Goal: Task Accomplishment & Management: Use online tool/utility

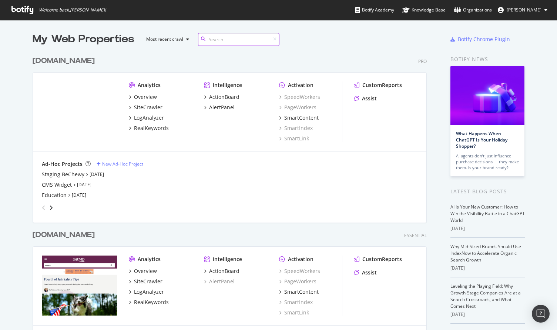
scroll to position [348, 400]
click at [149, 106] on div "SiteCrawler" at bounding box center [148, 107] width 29 height 7
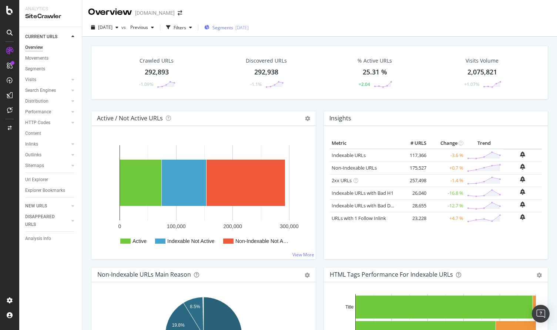
click at [233, 26] on span "Segments" at bounding box center [223, 27] width 21 height 6
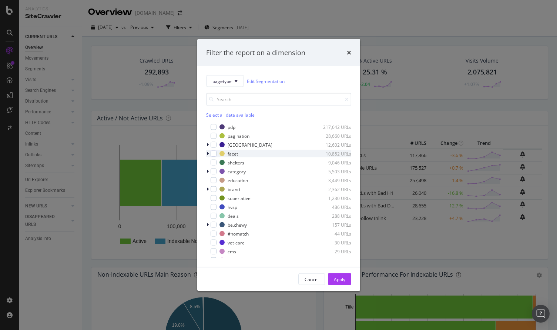
click at [207, 153] on icon "modal" at bounding box center [208, 153] width 2 height 4
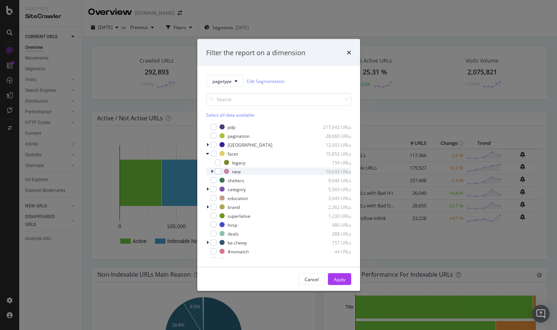
click at [213, 171] on icon "modal" at bounding box center [212, 171] width 2 height 4
click at [220, 189] on div "modal" at bounding box center [223, 189] width 6 height 6
click at [204, 206] on div "pagetype Edit Segmentation Select all data available pdp 217,642 URLs paginatio…" at bounding box center [278, 166] width 163 height 201
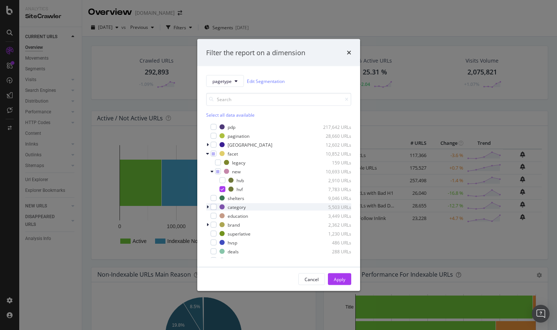
click at [210, 207] on div "modal" at bounding box center [208, 206] width 4 height 7
click at [217, 214] on div "modal" at bounding box center [218, 216] width 6 height 6
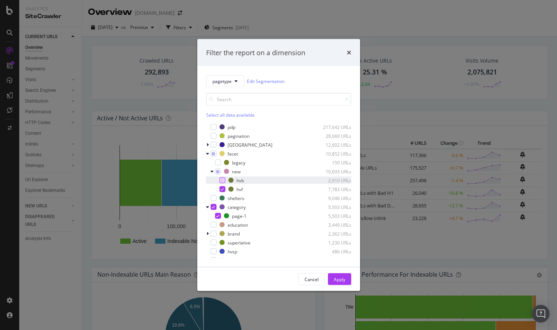
click at [221, 177] on div "modal" at bounding box center [223, 180] width 6 height 6
click at [209, 235] on div "modal" at bounding box center [208, 233] width 4 height 7
click at [223, 179] on icon "modal" at bounding box center [222, 180] width 3 height 4
click at [209, 234] on div "modal" at bounding box center [208, 233] width 4 height 7
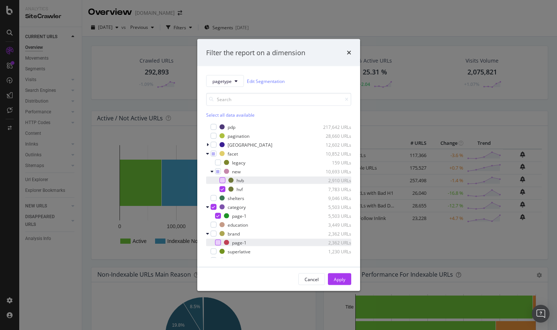
click at [219, 242] on div "modal" at bounding box center [218, 243] width 6 height 6
click at [224, 183] on div "modal" at bounding box center [223, 180] width 6 height 6
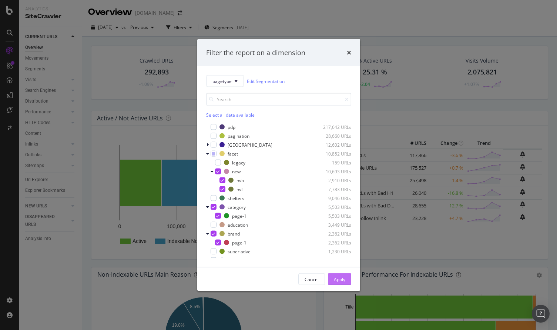
click at [340, 279] on div "Apply" at bounding box center [339, 279] width 11 height 6
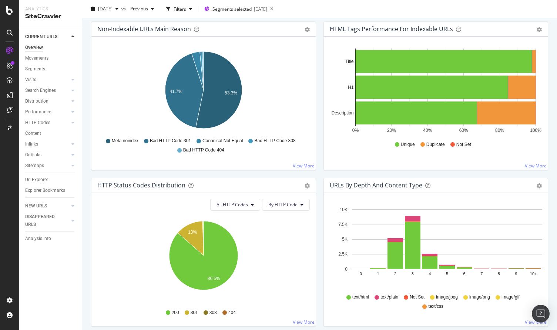
scroll to position [246, 0]
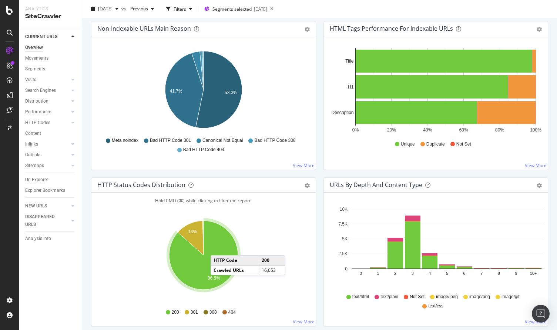
click at [218, 248] on icon "A chart." at bounding box center [203, 255] width 69 height 69
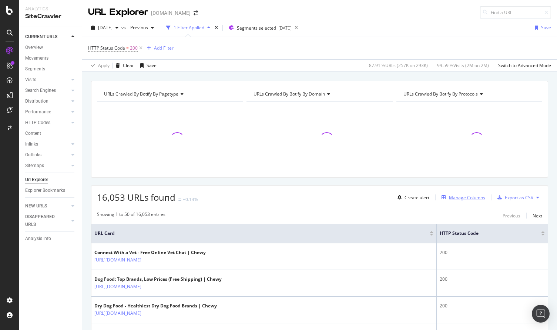
click at [466, 200] on div "Manage Columns" at bounding box center [467, 197] width 36 height 6
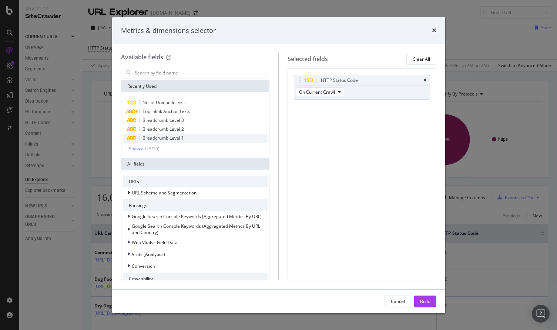
click at [179, 138] on span "Breadcrumb Level 1" at bounding box center [163, 138] width 41 height 6
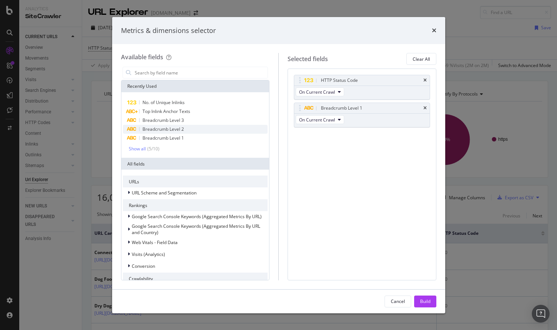
click at [179, 127] on span "Breadcrumb Level 2" at bounding box center [163, 129] width 41 height 6
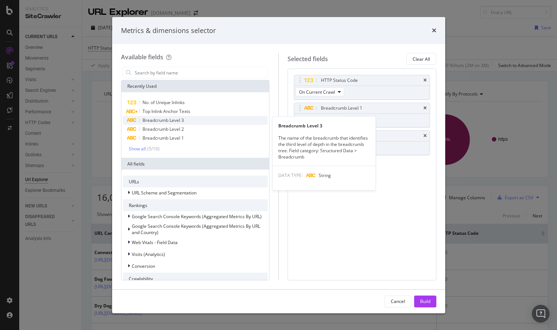
click at [182, 120] on span "Breadcrumb Level 3" at bounding box center [163, 120] width 41 height 6
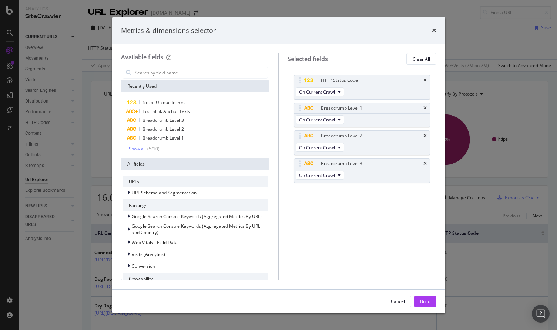
click at [138, 151] on div "Show all" at bounding box center [137, 148] width 17 height 5
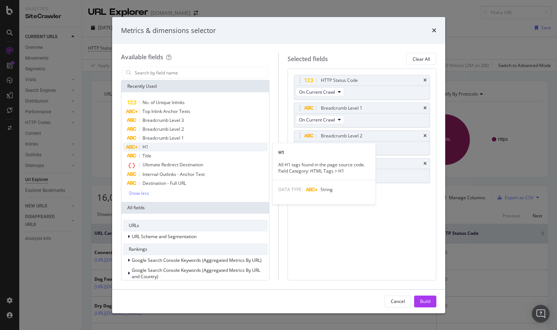
click at [147, 148] on span "H1" at bounding box center [146, 147] width 6 height 6
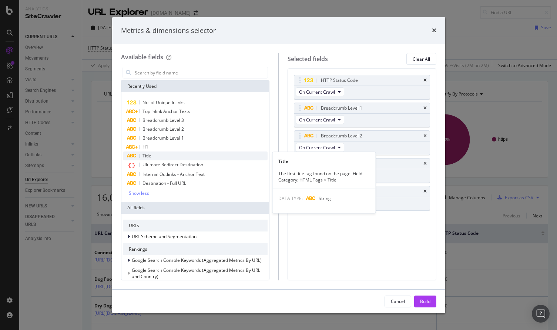
click at [157, 158] on div "Title" at bounding box center [195, 155] width 145 height 9
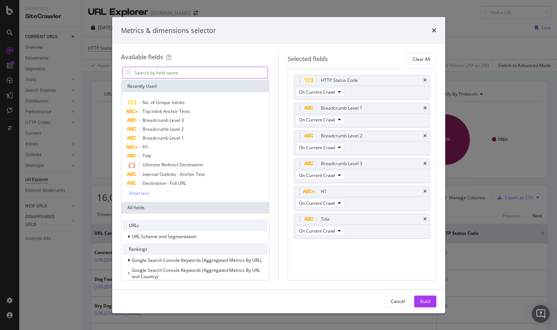
click at [167, 69] on input "modal" at bounding box center [201, 72] width 134 height 11
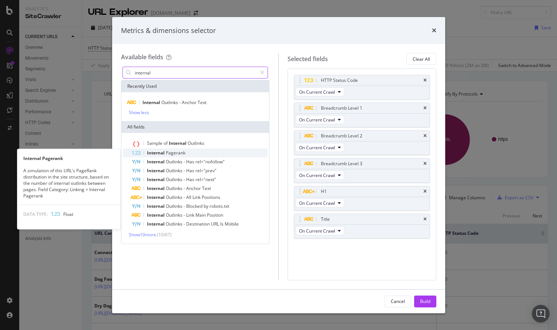
type input "internal"
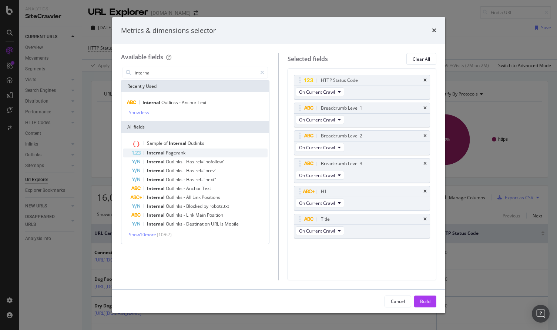
click at [191, 154] on div "Internal Pagerank" at bounding box center [200, 152] width 136 height 9
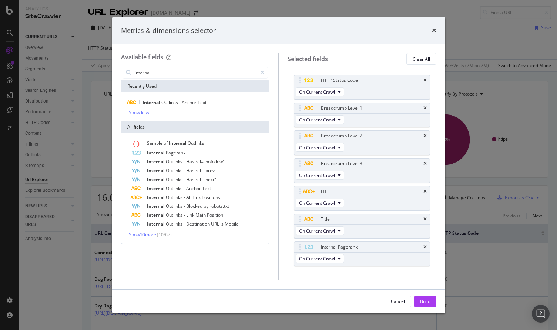
click at [142, 234] on span "Show 10 more" at bounding box center [142, 234] width 27 height 6
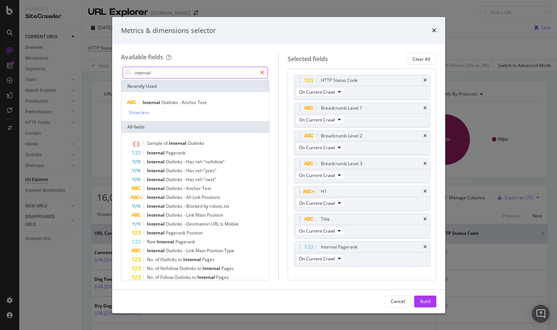
click at [264, 72] on icon "modal" at bounding box center [262, 72] width 4 height 5
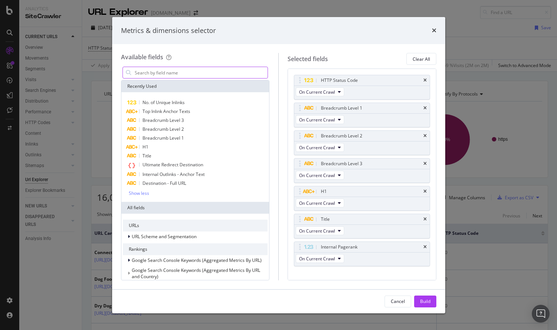
click at [222, 73] on input "modal" at bounding box center [201, 72] width 134 height 11
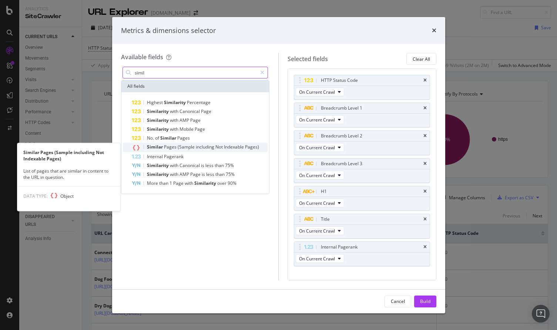
type input "simil"
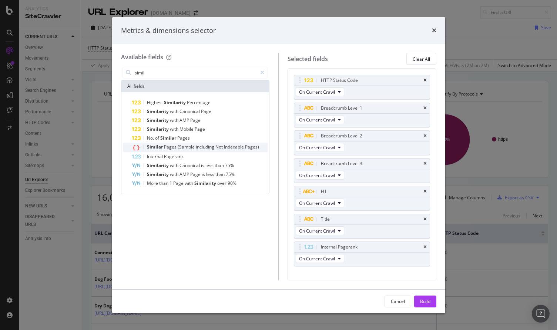
click at [213, 148] on span "including" at bounding box center [206, 147] width 20 height 6
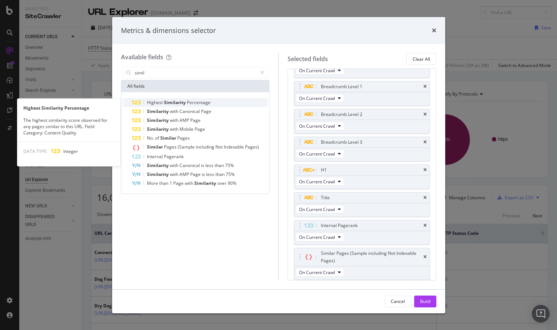
click at [220, 104] on div "Highest Similarity Percentage" at bounding box center [200, 102] width 136 height 9
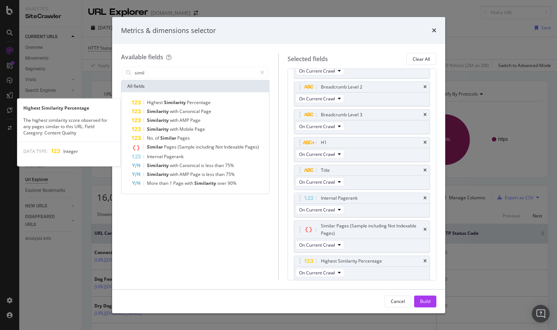
scroll to position [49, 0]
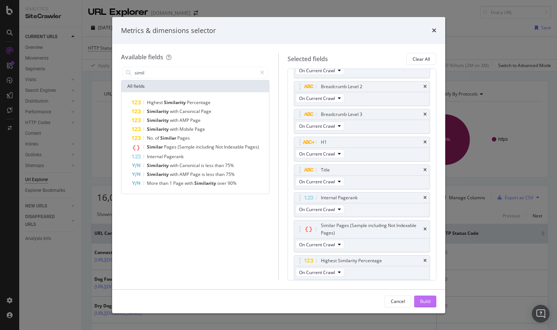
click at [423, 301] on div "Build" at bounding box center [425, 301] width 10 height 6
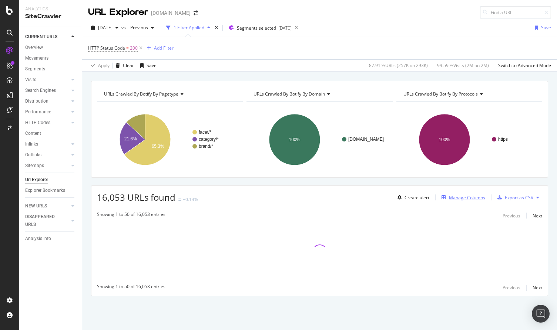
click at [462, 199] on div "Manage Columns" at bounding box center [467, 197] width 36 height 6
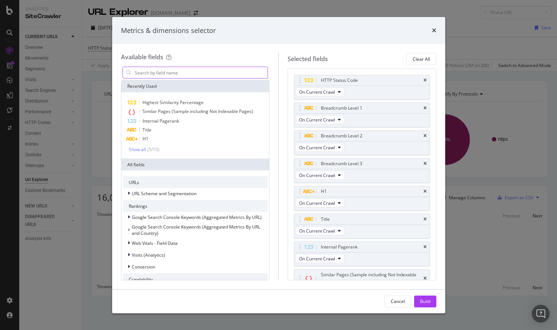
click at [181, 77] on input "modal" at bounding box center [201, 72] width 134 height 11
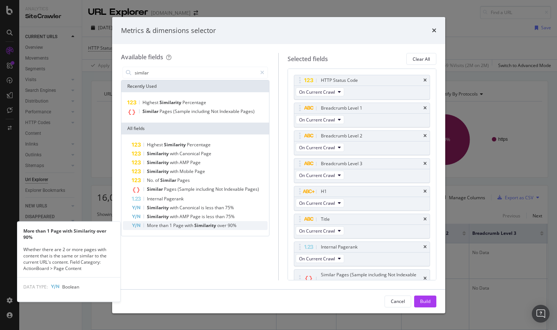
type input "similar"
click at [235, 228] on div "More than 1 Page with Similarity over 90%" at bounding box center [200, 225] width 136 height 9
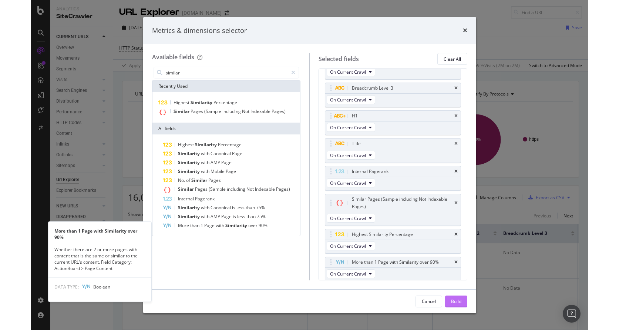
scroll to position [77, 0]
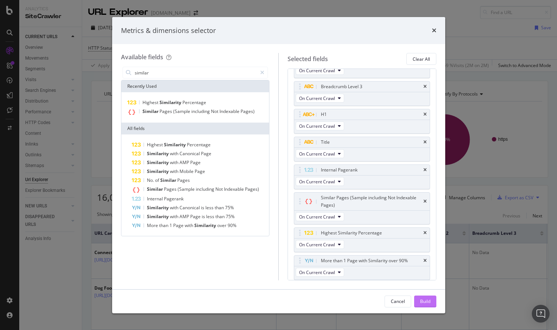
click at [425, 300] on div "Build" at bounding box center [425, 301] width 10 height 6
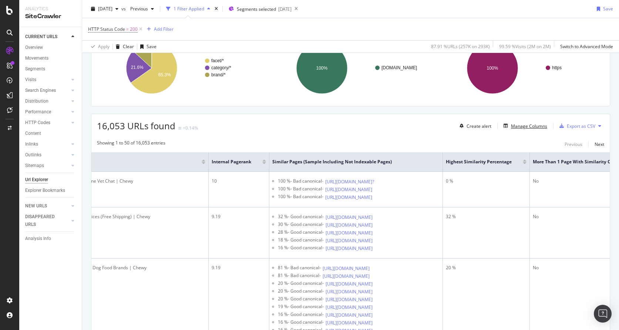
scroll to position [0, 655]
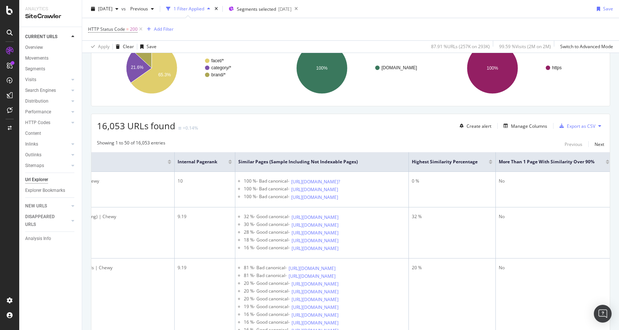
click at [557, 163] on div at bounding box center [608, 163] width 4 height 2
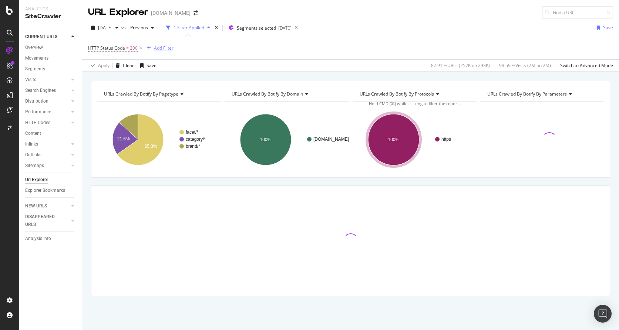
click at [165, 48] on div "Add Filter" at bounding box center [164, 48] width 20 height 6
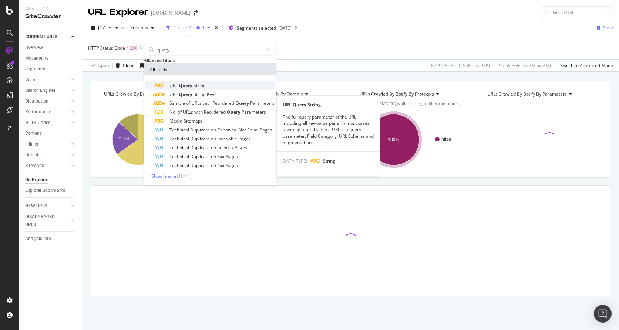
type input "query"
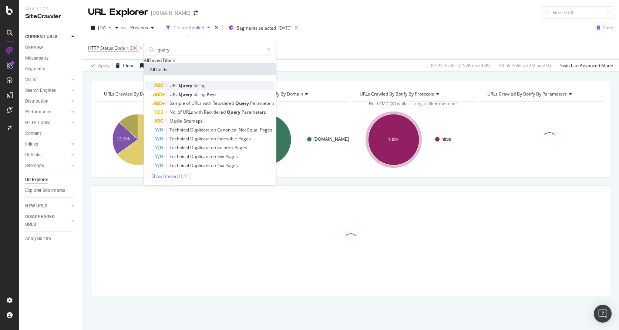
click at [206, 90] on div "URL Query String" at bounding box center [214, 85] width 120 height 9
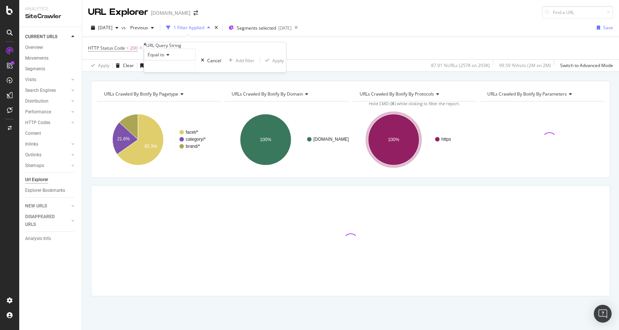
click at [169, 57] on icon at bounding box center [166, 55] width 5 height 4
click at [146, 47] on icon at bounding box center [145, 44] width 2 height 4
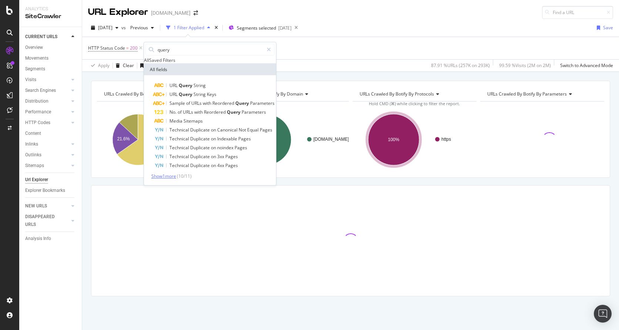
click at [173, 179] on span "Show 1 more" at bounding box center [163, 176] width 25 height 6
click at [209, 90] on div "URL Query String" at bounding box center [214, 85] width 120 height 9
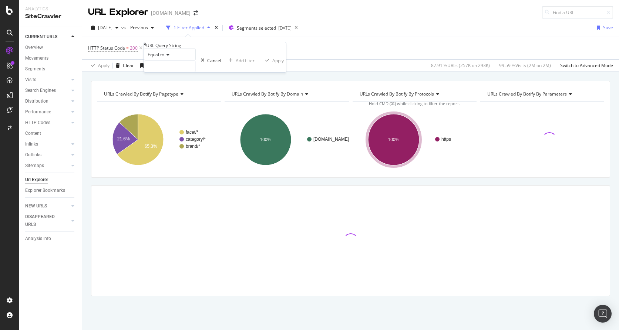
click at [169, 60] on div "Equal to" at bounding box center [170, 55] width 52 height 12
click at [190, 123] on div "Doesn't contain" at bounding box center [169, 119] width 51 height 8
click at [184, 72] on input "text" at bounding box center [169, 66] width 51 height 11
type input "?"
click at [283, 64] on div "Apply" at bounding box center [288, 60] width 11 height 6
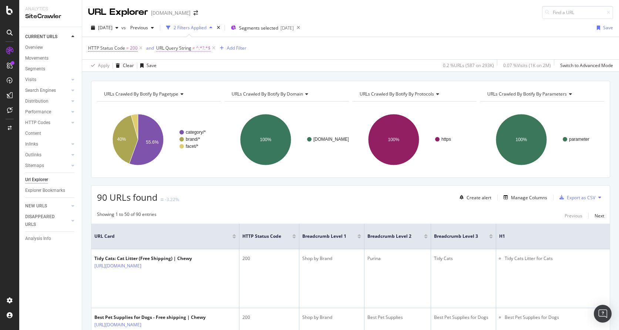
click at [186, 50] on span "URL Query String" at bounding box center [173, 48] width 35 height 6
click at [188, 59] on div "Doesn't contain" at bounding box center [188, 53] width 63 height 12
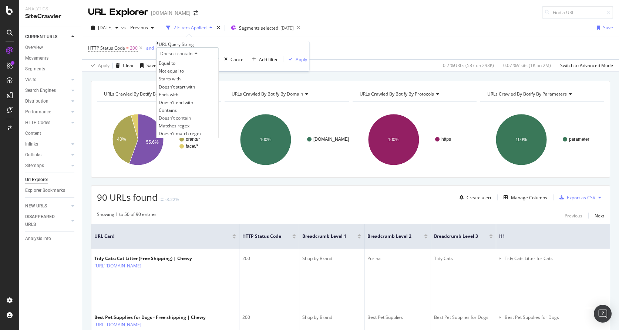
click at [188, 57] on span "Doesn't contain" at bounding box center [176, 53] width 32 height 6
click at [191, 57] on span "Doesn't contain" at bounding box center [176, 53] width 32 height 6
click at [162, 47] on div "URL Query String" at bounding box center [233, 44] width 153 height 6
click at [160, 44] on div "URL Query String" at bounding box center [233, 44] width 153 height 6
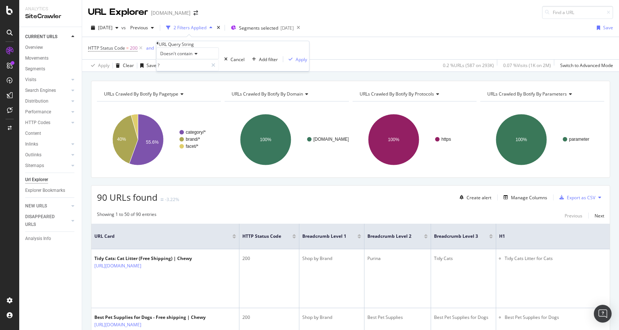
click at [159, 46] on icon at bounding box center [158, 43] width 2 height 4
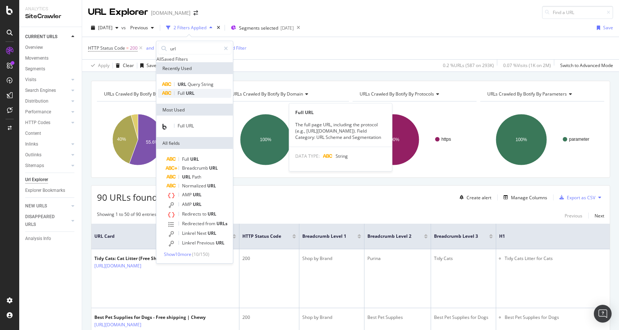
type input "url"
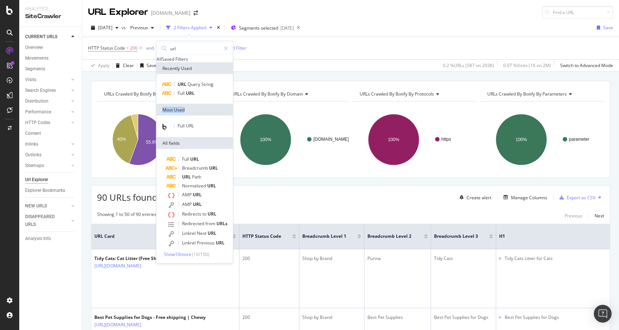
drag, startPoint x: 204, startPoint y: 107, endPoint x: 210, endPoint y: 135, distance: 28.0
click at [210, 135] on div "Recently Used URL Query String Full URL Most Used Full URL All fields Full URL …" at bounding box center [195, 162] width 77 height 201
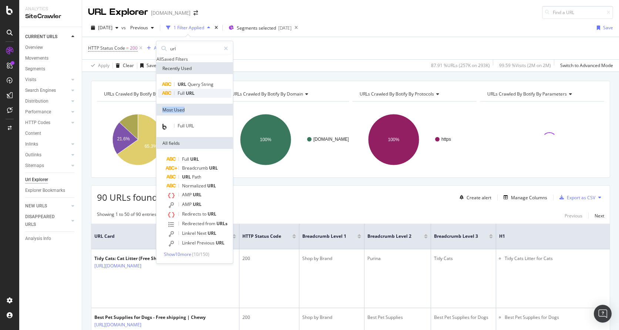
click at [197, 98] on div "Full URL" at bounding box center [195, 93] width 74 height 9
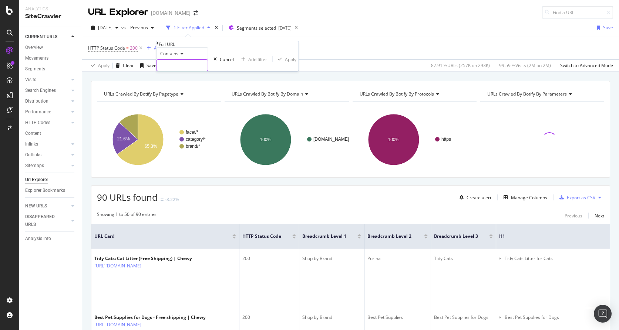
click at [184, 71] on input "text" at bounding box center [182, 65] width 51 height 11
click at [178, 57] on span "Contains" at bounding box center [169, 53] width 18 height 6
click at [200, 122] on div "Doesn't contain" at bounding box center [182, 118] width 51 height 8
click at [190, 71] on input "text" at bounding box center [182, 65] width 51 height 11
type input "?"
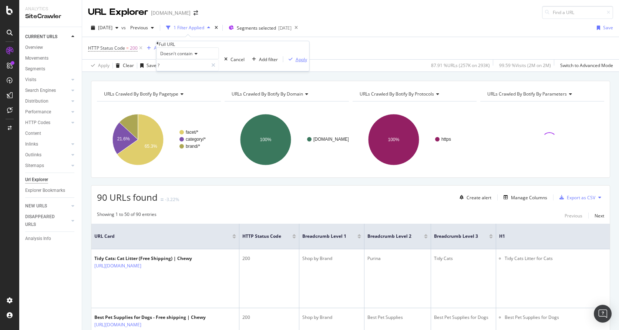
click at [296, 63] on div "Apply" at bounding box center [301, 59] width 11 height 6
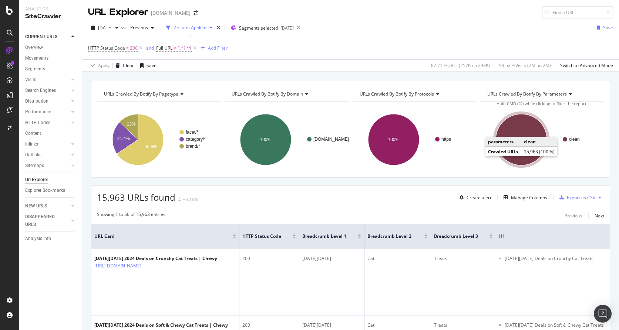
click at [527, 125] on ellipse "A chart." at bounding box center [521, 139] width 51 height 51
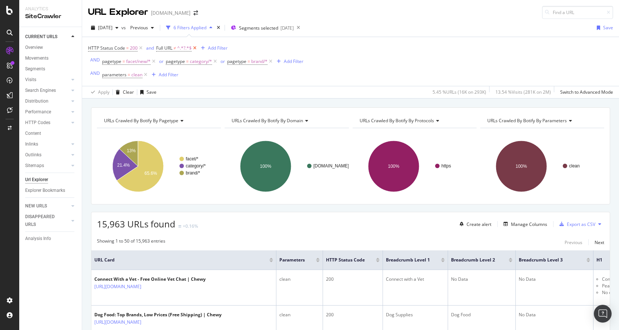
click at [194, 48] on icon at bounding box center [195, 47] width 6 height 7
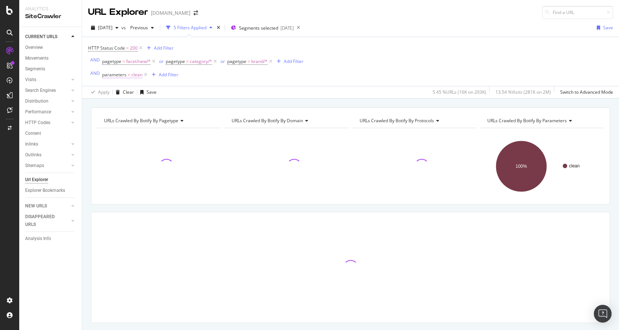
click at [120, 75] on span "parameters" at bounding box center [114, 74] width 24 height 6
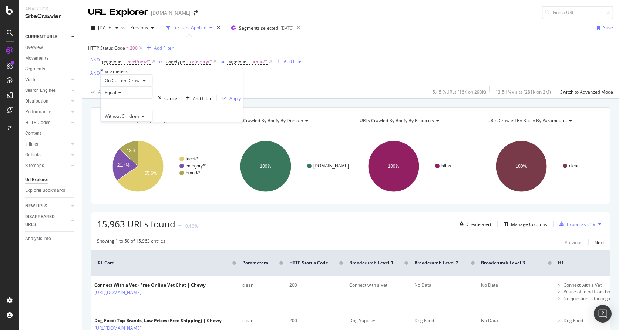
click at [241, 87] on div "Apply Clear Save 5.45 % URLs ( 16K on 293K ) 13.54 % Visits ( 281K on 2M ) Swit…" at bounding box center [350, 92] width 537 height 12
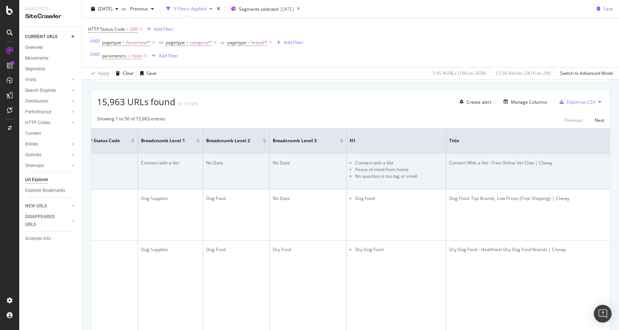
scroll to position [0, 212]
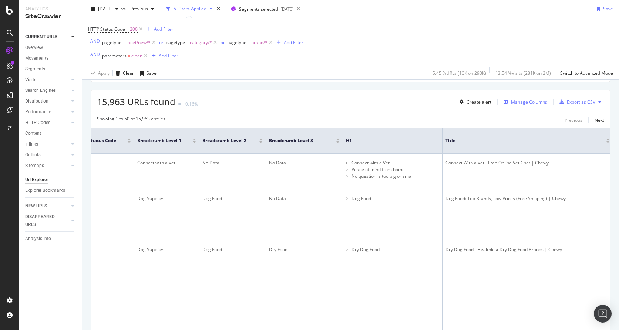
click at [528, 106] on div "Manage Columns" at bounding box center [524, 102] width 47 height 8
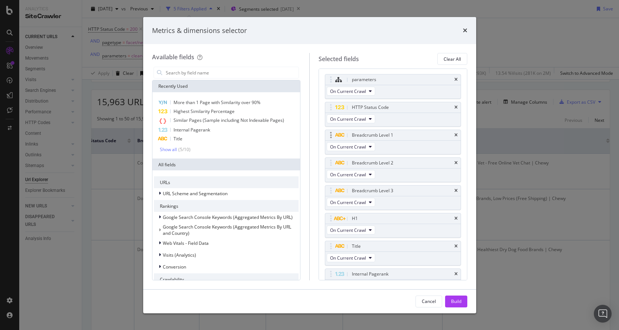
scroll to position [0, 0]
click at [458, 79] on div "parameters" at bounding box center [393, 80] width 136 height 10
click at [231, 75] on input "modal" at bounding box center [232, 72] width 134 height 11
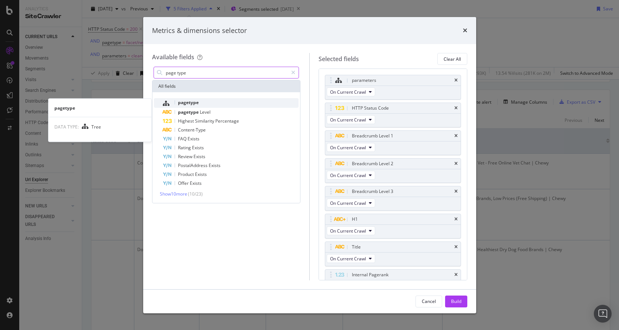
type input "page type"
click at [243, 100] on div "pagetype" at bounding box center [231, 103] width 136 height 10
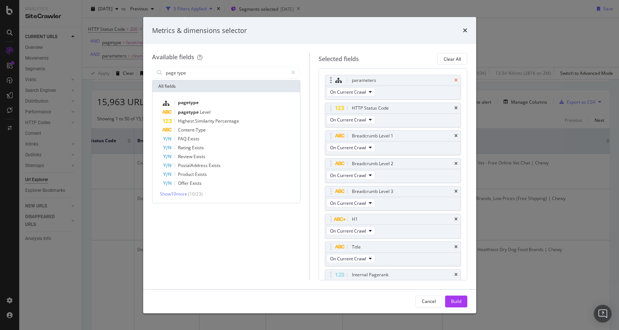
click at [457, 80] on icon "times" at bounding box center [456, 80] width 3 height 4
click at [453, 297] on div "Build" at bounding box center [456, 301] width 10 height 11
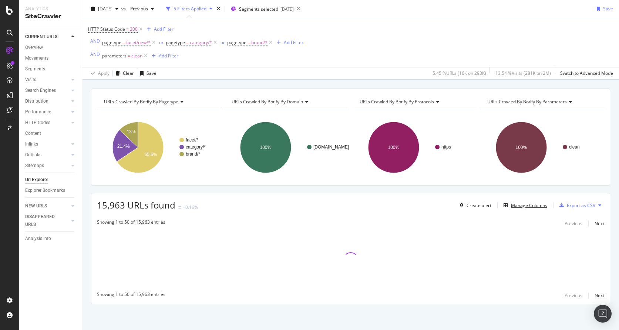
scroll to position [19, 0]
click at [531, 205] on div "Manage Columns" at bounding box center [529, 205] width 36 height 6
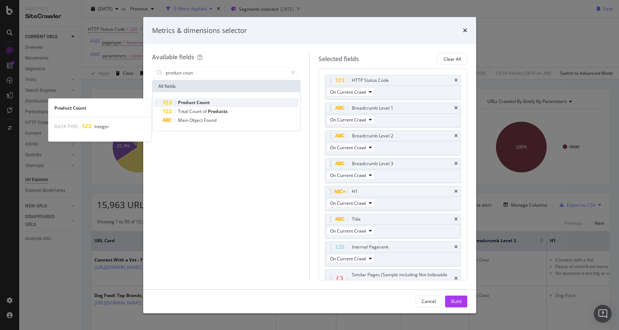
type input "product coun"
click at [239, 101] on div "Product Count" at bounding box center [231, 102] width 136 height 9
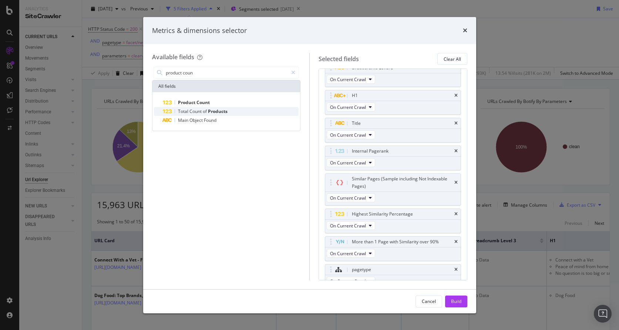
click at [239, 108] on div "Total Count of Products" at bounding box center [231, 111] width 136 height 9
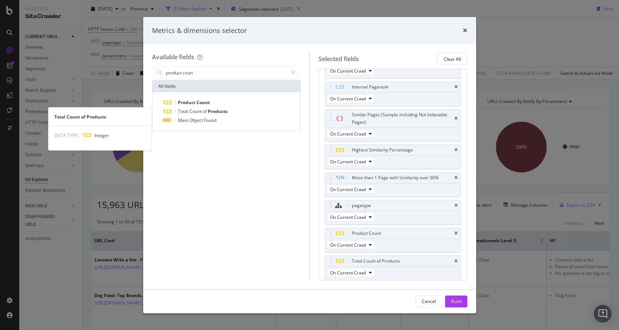
scroll to position [160, 0]
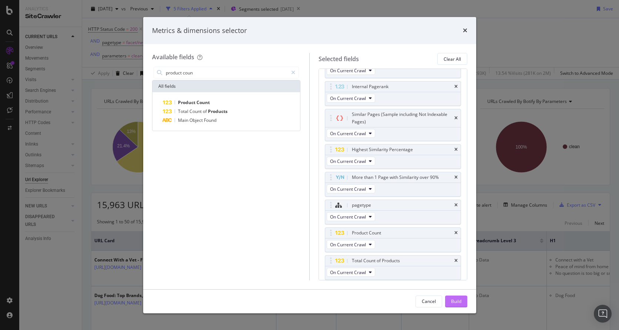
click at [458, 304] on div "Build" at bounding box center [456, 301] width 10 height 6
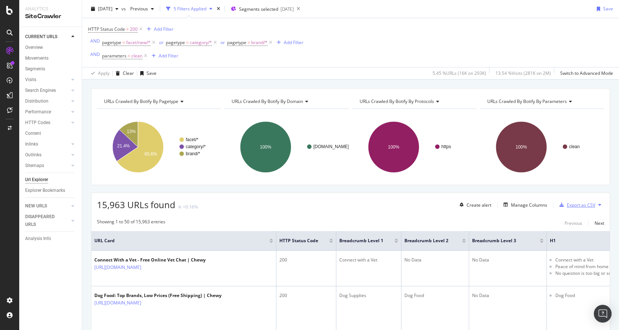
click at [557, 203] on div "Export as CSV" at bounding box center [581, 205] width 29 height 6
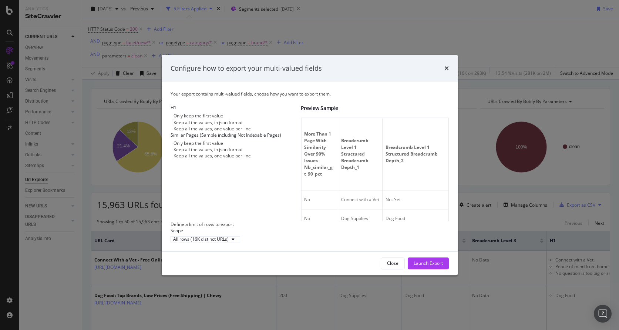
scroll to position [0, 300]
click at [233, 153] on div "Keep all the values, in json format" at bounding box center [208, 150] width 69 height 6
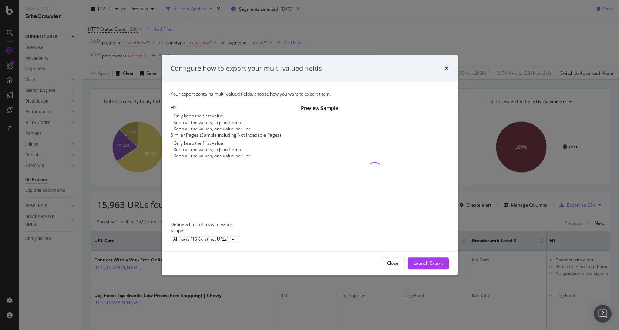
click at [216, 121] on div "Keep all the values, in json format" at bounding box center [208, 122] width 69 height 6
click at [428, 267] on div "Launch Export" at bounding box center [428, 263] width 29 height 6
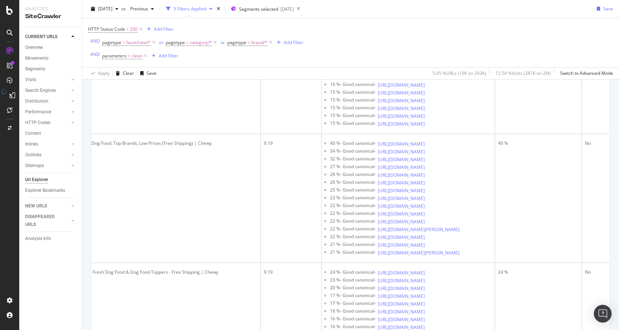
scroll to position [0, 554]
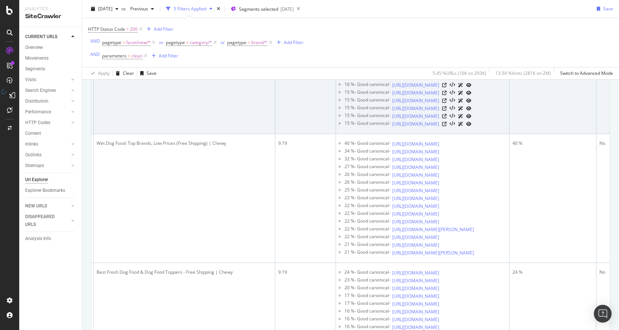
click at [444, 25] on icon at bounding box center [441, 23] width 4 height 4
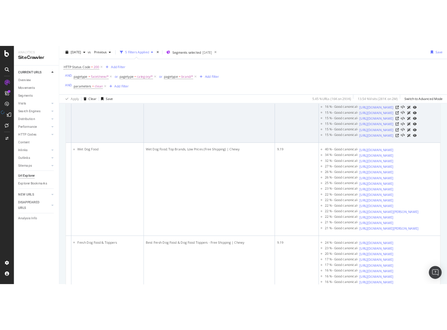
scroll to position [0, 485]
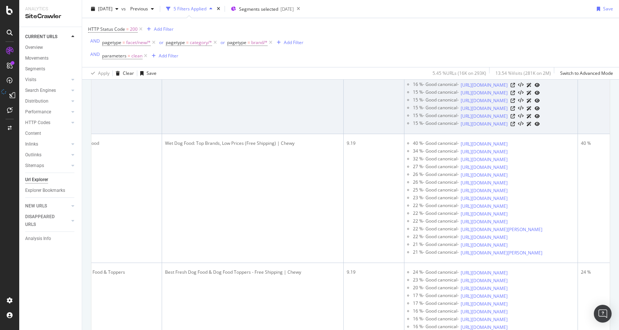
click at [515, 41] on icon at bounding box center [513, 38] width 4 height 4
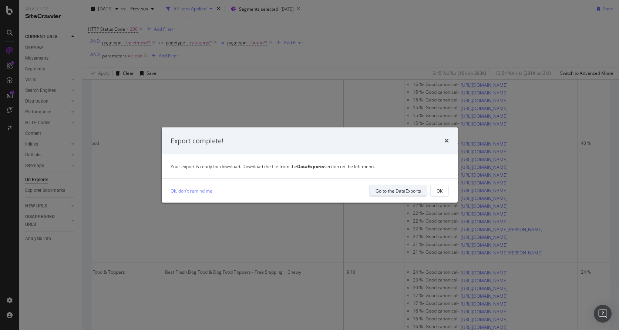
click at [396, 185] on button "Go to the DataExports" at bounding box center [398, 191] width 58 height 12
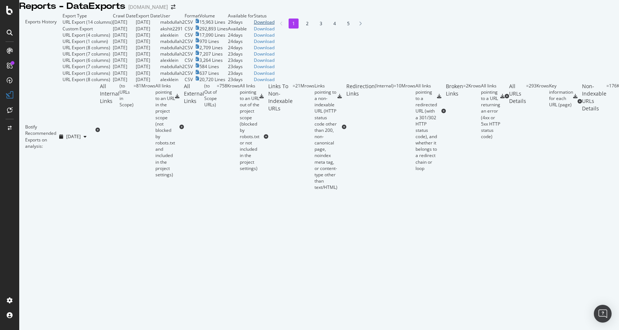
click at [275, 25] on div "Download" at bounding box center [264, 22] width 21 height 6
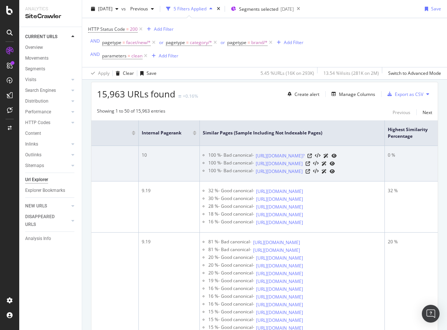
scroll to position [127, 0]
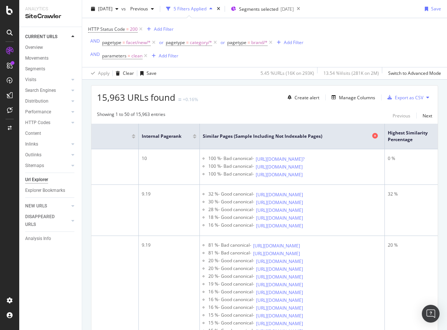
click at [375, 136] on icon at bounding box center [375, 136] width 6 height 6
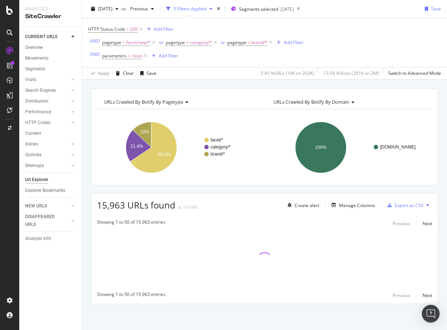
scroll to position [19, 0]
click at [362, 207] on div "Manage Columns" at bounding box center [357, 205] width 36 height 6
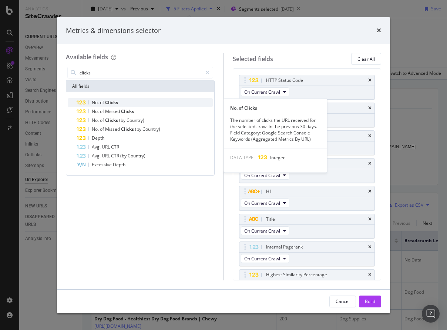
click at [140, 103] on div "No. of Clicks" at bounding box center [145, 102] width 136 height 9
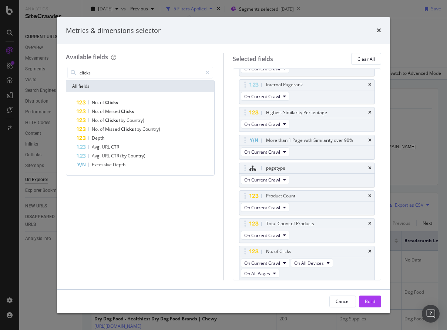
scroll to position [163, 0]
drag, startPoint x: 121, startPoint y: 70, endPoint x: 79, endPoint y: 70, distance: 41.5
click at [81, 70] on input "clicks" at bounding box center [140, 72] width 123 height 11
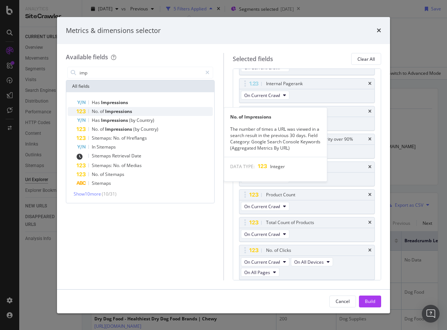
click at [126, 108] on span "Impressions" at bounding box center [118, 111] width 27 height 6
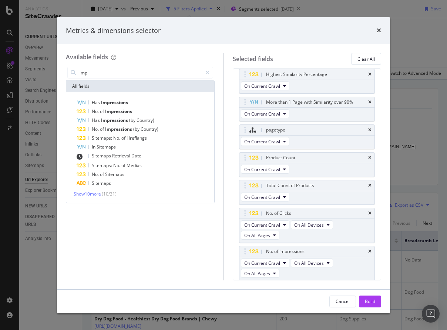
scroll to position [201, 0]
drag, startPoint x: 97, startPoint y: 71, endPoint x: 67, endPoint y: 71, distance: 29.6
click at [68, 71] on div "imp" at bounding box center [140, 73] width 146 height 12
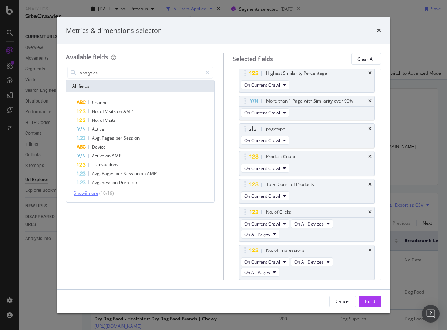
click at [97, 192] on span "Show 9 more" at bounding box center [86, 193] width 25 height 6
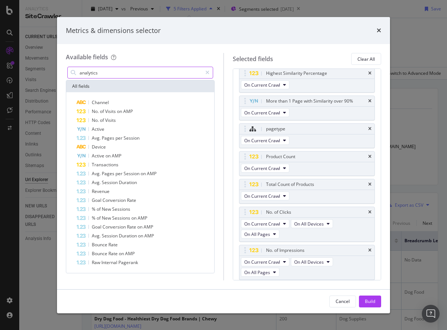
drag, startPoint x: 128, startPoint y: 71, endPoint x: 71, endPoint y: 68, distance: 57.8
click at [71, 68] on div "analytics" at bounding box center [140, 73] width 146 height 12
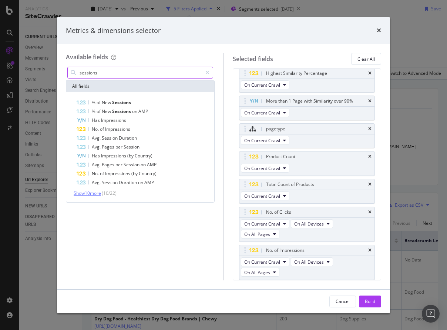
type input "sessions"
click at [95, 190] on span "Show 10 more" at bounding box center [87, 193] width 27 height 6
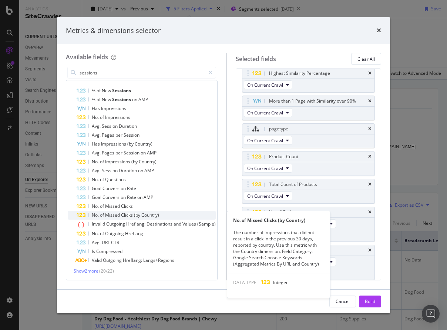
scroll to position [0, 0]
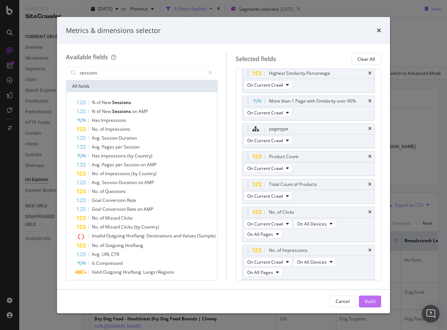
click at [372, 303] on div "Build" at bounding box center [370, 301] width 10 height 6
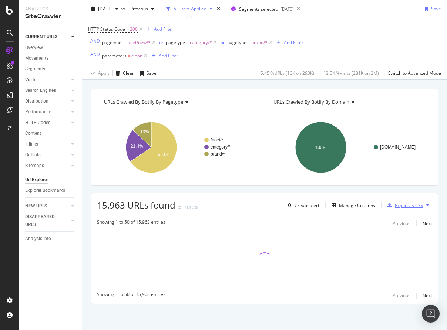
click at [418, 209] on div "Export as CSV" at bounding box center [404, 205] width 39 height 11
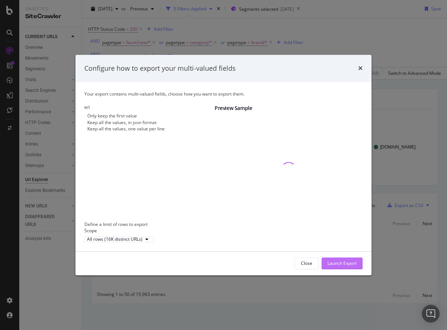
click at [342, 267] on div "Launch Export" at bounding box center [342, 263] width 29 height 6
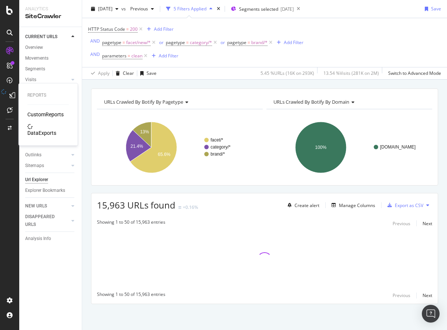
click at [50, 129] on div "DataExports" at bounding box center [41, 132] width 29 height 7
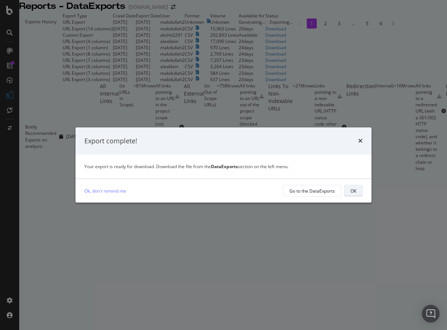
click at [354, 195] on div "OK" at bounding box center [354, 190] width 6 height 10
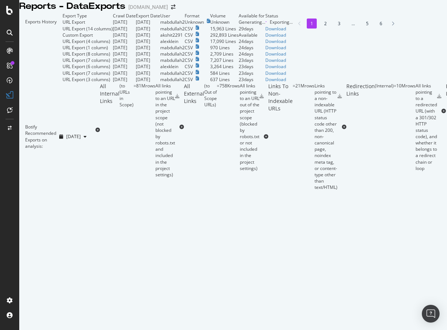
click at [63, 40] on div "Exports History" at bounding box center [40, 48] width 43 height 70
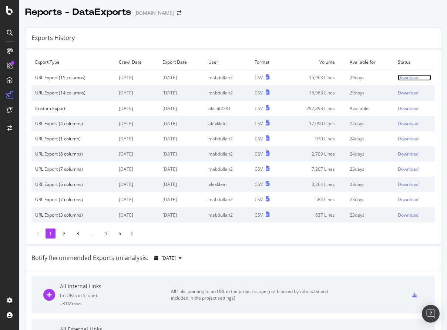
click at [405, 79] on div "Download" at bounding box center [408, 77] width 21 height 6
click at [248, 37] on div "Exports History" at bounding box center [233, 38] width 415 height 21
